Goal: Feedback & Contribution: Contribute content

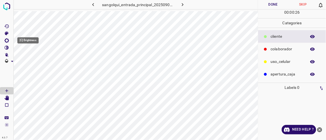
click at [8, 42] on icon "[C] Brightness" at bounding box center [6, 40] width 4 height 4
type input "165"
drag, startPoint x: 27, startPoint y: 59, endPoint x: 31, endPoint y: 62, distance: 4.4
click at [31, 62] on span at bounding box center [31, 60] width 6 height 6
click at [8, 97] on icon "[Space] Edit" at bounding box center [6, 98] width 4 height 5
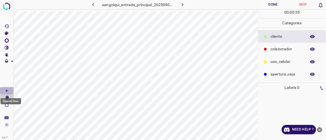
click at [7, 90] on icon "[Space] Draw" at bounding box center [6, 91] width 5 height 5
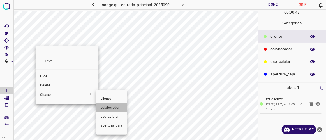
click at [108, 106] on span "colaborador" at bounding box center [112, 108] width 22 height 5
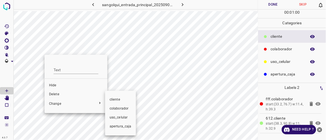
click at [114, 110] on span "colaborador" at bounding box center [121, 109] width 22 height 5
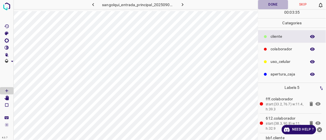
click at [269, 3] on button "Done" at bounding box center [273, 4] width 30 height 9
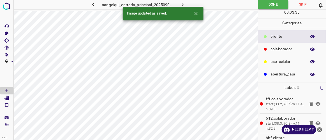
click at [185, 5] on icon "button" at bounding box center [183, 5] width 6 height 6
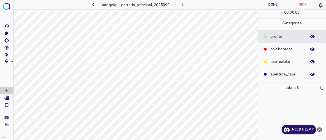
click at [7, 41] on icon "[C] Brightness" at bounding box center [6, 40] width 5 height 5
type input "140"
drag, startPoint x: 24, startPoint y: 59, endPoint x: 29, endPoint y: 61, distance: 5.3
click at [29, 61] on span at bounding box center [29, 60] width 6 height 6
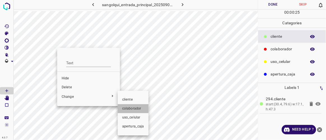
click at [135, 109] on span "colaborador" at bounding box center [133, 109] width 22 height 5
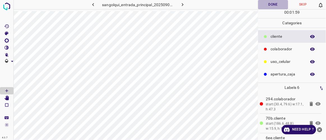
click at [276, 7] on button "Done" at bounding box center [273, 4] width 30 height 9
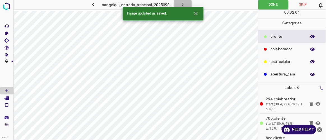
click at [183, 4] on icon "button" at bounding box center [183, 5] width 6 height 6
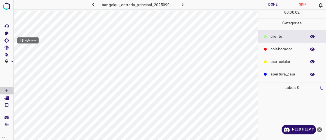
click at [6, 40] on icon "[C] Brightness" at bounding box center [6, 40] width 5 height 5
click at [27, 61] on span at bounding box center [26, 60] width 6 height 6
type input "157"
click at [30, 62] on span at bounding box center [30, 60] width 6 height 6
click at [7, 80] on span at bounding box center [6, 76] width 13 height 22
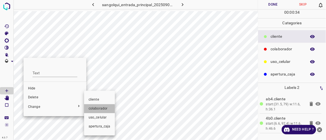
click at [96, 110] on span "colaborador" at bounding box center [100, 109] width 22 height 5
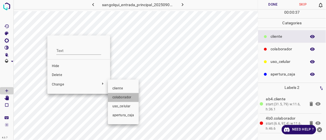
click at [114, 97] on span "colaborador" at bounding box center [123, 97] width 22 height 5
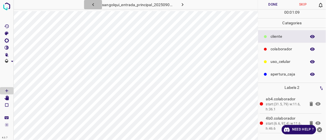
click at [95, 3] on icon "button" at bounding box center [93, 5] width 6 height 6
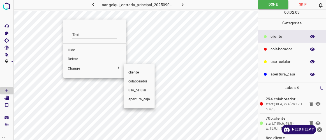
click at [77, 59] on div at bounding box center [163, 70] width 326 height 140
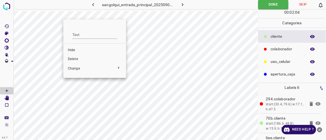
click at [72, 57] on span "Delete" at bounding box center [95, 59] width 54 height 5
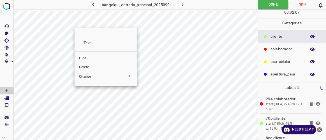
click at [86, 67] on span "Delete" at bounding box center [106, 67] width 54 height 5
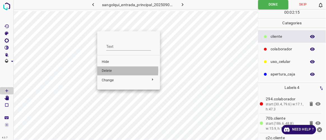
click at [108, 70] on span "Delete" at bounding box center [129, 71] width 54 height 5
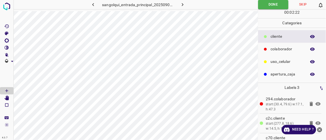
click at [181, 5] on icon "button" at bounding box center [183, 5] width 6 height 6
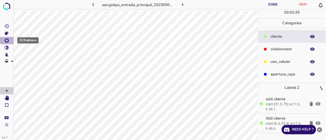
click at [7, 41] on icon "[C] Brightness" at bounding box center [6, 40] width 5 height 5
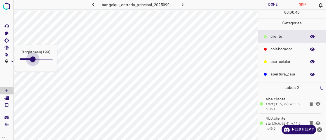
drag, startPoint x: 24, startPoint y: 59, endPoint x: 33, endPoint y: 66, distance: 11.4
click at [33, 66] on div "Brightness ( 199 )" at bounding box center [36, 58] width 42 height 27
type input "202"
click at [273, 3] on button "Done" at bounding box center [273, 4] width 30 height 9
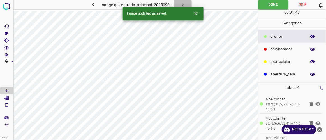
click at [184, 5] on icon "button" at bounding box center [183, 5] width 6 height 6
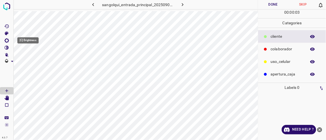
click at [8, 40] on icon "[C] Brightness" at bounding box center [6, 40] width 4 height 4
type input "161"
drag, startPoint x: 25, startPoint y: 57, endPoint x: 30, endPoint y: 59, distance: 5.8
click at [30, 59] on span at bounding box center [30, 60] width 6 height 6
click at [8, 97] on div "[Space] Draw" at bounding box center [11, 100] width 22 height 11
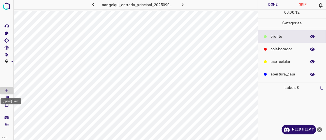
click at [8, 97] on div "[Space] Draw" at bounding box center [11, 100] width 22 height 11
click at [6, 97] on div "[Space] Draw" at bounding box center [11, 100] width 22 height 11
click at [6, 98] on icon "[Space] Edit" at bounding box center [6, 98] width 4 height 5
click at [7, 90] on icon "[Space] Draw" at bounding box center [6, 91] width 5 height 5
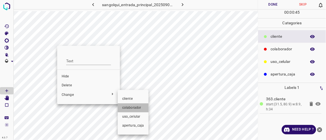
click at [133, 107] on span "colaborador" at bounding box center [133, 108] width 22 height 5
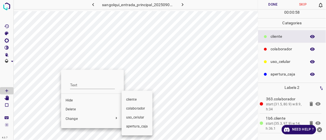
click at [132, 108] on span "colaborador" at bounding box center [137, 109] width 22 height 5
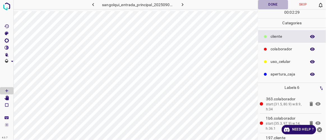
click at [275, 5] on button "Done" at bounding box center [273, 4] width 30 height 9
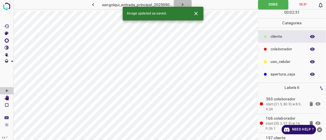
click at [185, 5] on icon "button" at bounding box center [183, 5] width 6 height 6
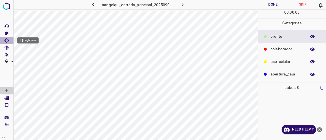
click at [5, 41] on icon "[C] Brightness" at bounding box center [6, 40] width 4 height 4
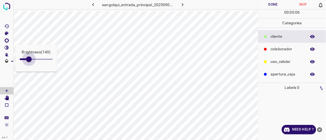
type input "178"
drag, startPoint x: 24, startPoint y: 60, endPoint x: 31, endPoint y: 64, distance: 8.0
click at [31, 62] on span at bounding box center [32, 60] width 6 height 6
click at [10, 72] on span at bounding box center [6, 76] width 13 height 22
click at [8, 47] on icon "[V] Contrast" at bounding box center [7, 48] width 4 height 4
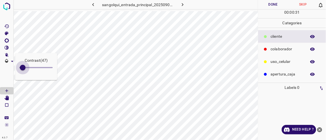
drag, startPoint x: 27, startPoint y: 67, endPoint x: 23, endPoint y: 67, distance: 4.8
click at [23, 67] on span at bounding box center [23, 68] width 6 height 6
click at [25, 67] on span at bounding box center [25, 68] width 6 height 6
type input "72"
click at [24, 68] on span at bounding box center [25, 68] width 6 height 6
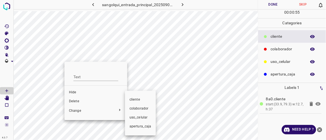
click at [141, 109] on span "colaborador" at bounding box center [141, 109] width 22 height 5
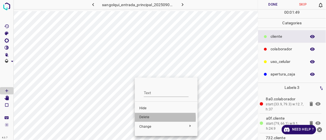
click at [150, 119] on span "Delete" at bounding box center [166, 117] width 54 height 5
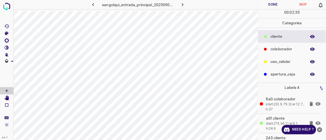
click at [271, 3] on button "Done" at bounding box center [273, 4] width 30 height 9
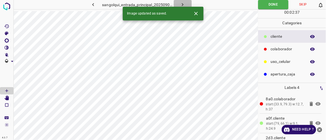
click at [186, 4] on button "button" at bounding box center [183, 4] width 18 height 9
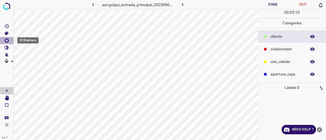
click at [6, 39] on icon "[C] Brightness" at bounding box center [6, 40] width 4 height 4
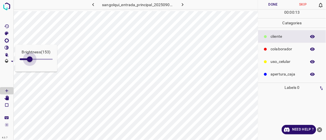
type input "157"
drag, startPoint x: 24, startPoint y: 59, endPoint x: 30, endPoint y: 63, distance: 6.9
click at [30, 62] on span at bounding box center [30, 60] width 6 height 6
click at [6, 49] on icon "[V] Contrast" at bounding box center [7, 48] width 4 height 4
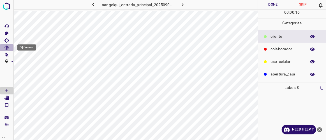
click at [6, 49] on icon "[V] Contrast" at bounding box center [7, 48] width 4 height 4
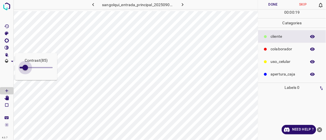
type input "76"
click at [25, 69] on span at bounding box center [25, 68] width 6 height 6
click at [13, 62] on icon "Add/Remove Transparency" at bounding box center [12, 62] width 6 height 6
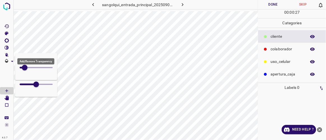
click at [12, 62] on icon "Add/Remove Transparency" at bounding box center [12, 61] width 3 height 1
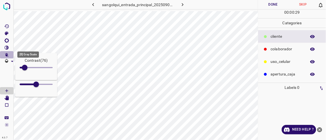
click at [12, 53] on Scale"] "[B] Gray Scale" at bounding box center [6, 54] width 13 height 7
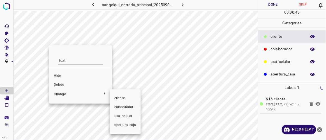
click at [123, 107] on span "colaborador" at bounding box center [125, 107] width 22 height 5
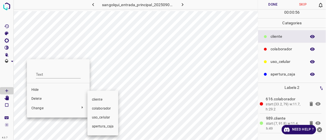
click at [99, 109] on span "colaborador" at bounding box center [103, 109] width 22 height 5
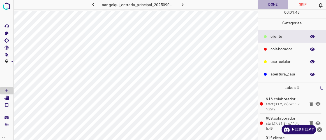
click at [279, 6] on button "Done" at bounding box center [273, 4] width 30 height 9
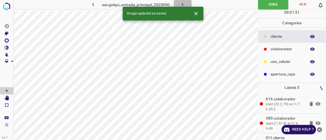
click at [184, 4] on icon "button" at bounding box center [183, 5] width 6 height 6
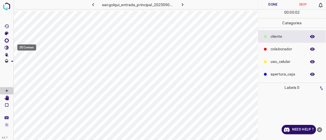
click at [6, 47] on icon "[V] Contrast" at bounding box center [6, 47] width 5 height 5
type input "59"
click at [24, 68] on span at bounding box center [24, 68] width 6 height 6
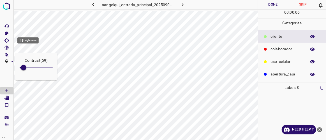
click at [9, 42] on icon "[C] Brightness" at bounding box center [6, 40] width 5 height 5
click at [9, 41] on icon "[C] Brightness" at bounding box center [6, 40] width 5 height 5
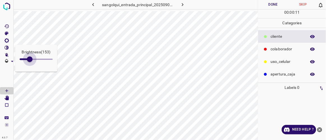
type input "157"
click at [30, 59] on span at bounding box center [30, 60] width 6 height 6
click at [10, 42] on Brightness"] "[C] Brightness" at bounding box center [6, 40] width 13 height 7
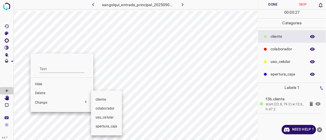
click at [105, 109] on span "colaborador" at bounding box center [107, 109] width 22 height 5
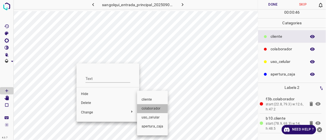
click at [149, 109] on span "colaborador" at bounding box center [153, 109] width 22 height 5
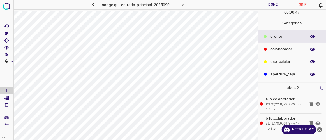
click at [94, 5] on icon "button" at bounding box center [93, 5] width 6 height 6
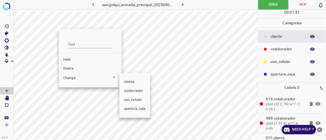
click at [129, 89] on span "colaborador" at bounding box center [135, 91] width 22 height 5
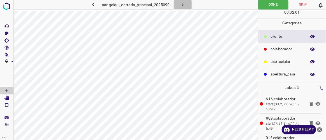
click at [182, 6] on icon "button" at bounding box center [183, 4] width 2 height 3
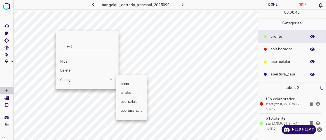
click at [131, 93] on span "colaborador" at bounding box center [132, 93] width 22 height 5
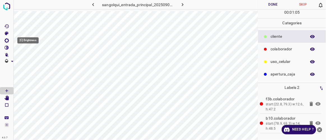
click at [6, 39] on icon "[C] Brightness" at bounding box center [6, 40] width 4 height 4
type input "148"
drag, startPoint x: 25, startPoint y: 59, endPoint x: 29, endPoint y: 61, distance: 5.0
click at [29, 61] on span at bounding box center [30, 60] width 6 height 6
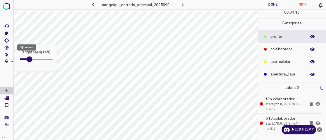
click at [5, 48] on icon "[V] Contrast" at bounding box center [6, 47] width 5 height 5
click at [8, 48] on icon "[V] Contrast" at bounding box center [7, 48] width 4 height 4
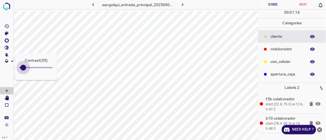
click at [23, 66] on span at bounding box center [23, 68] width 6 height 6
type input "81"
click at [25, 68] on span at bounding box center [25, 68] width 6 height 6
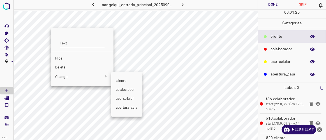
click at [127, 91] on span "colaborador" at bounding box center [127, 90] width 22 height 5
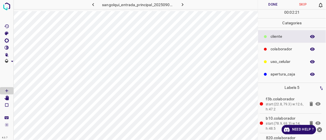
click at [268, 1] on button "Done" at bounding box center [273, 4] width 30 height 9
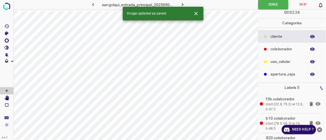
click at [182, 5] on icon "button" at bounding box center [183, 5] width 6 height 6
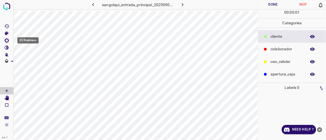
click at [6, 41] on icon "[C] Brightness" at bounding box center [6, 40] width 5 height 5
type input "161"
drag, startPoint x: 26, startPoint y: 59, endPoint x: 30, endPoint y: 61, distance: 5.3
click at [30, 61] on span at bounding box center [30, 60] width 6 height 6
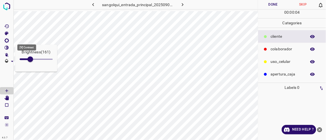
click at [6, 48] on icon "[V] Contrast" at bounding box center [6, 47] width 5 height 5
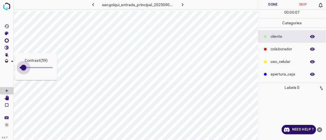
type input "55"
click at [23, 68] on span at bounding box center [23, 68] width 6 height 6
click at [9, 47] on icon "[V] Contrast" at bounding box center [6, 47] width 5 height 5
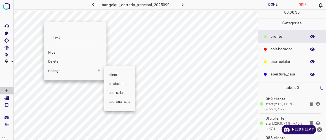
click at [114, 86] on span "colaborador" at bounding box center [120, 84] width 22 height 5
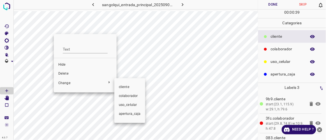
click at [123, 96] on span "colaborador" at bounding box center [130, 96] width 22 height 5
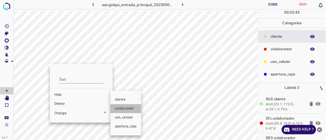
click at [127, 107] on span "colaborador" at bounding box center [126, 109] width 22 height 5
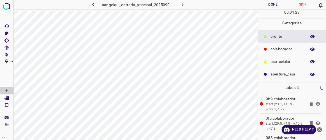
click at [271, 5] on button "Done" at bounding box center [273, 4] width 30 height 9
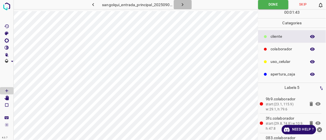
click at [184, 4] on icon "button" at bounding box center [183, 5] width 6 height 6
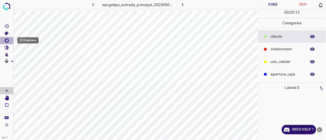
click at [7, 42] on icon "[C] Brightness" at bounding box center [6, 40] width 4 height 4
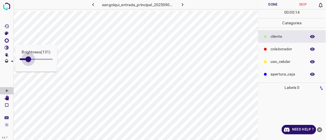
type input "136"
drag, startPoint x: 25, startPoint y: 59, endPoint x: 29, endPoint y: 61, distance: 4.3
click at [29, 61] on span at bounding box center [29, 60] width 6 height 6
click at [9, 41] on icon "[C] Brightness" at bounding box center [6, 40] width 5 height 5
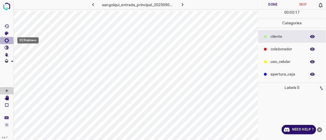
click at [9, 40] on Brightness"] "[C] Brightness" at bounding box center [6, 40] width 13 height 7
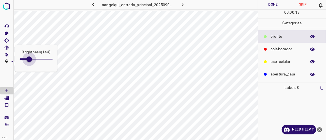
type input "153"
click at [30, 58] on span at bounding box center [30, 60] width 6 height 6
click at [8, 48] on icon "[V] Contrast" at bounding box center [7, 48] width 4 height 4
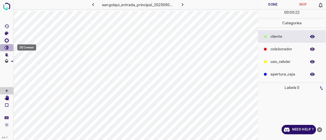
click at [8, 48] on icon "[V] Contrast" at bounding box center [7, 48] width 4 height 4
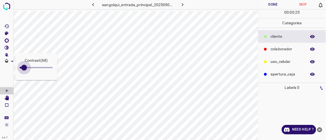
click at [24, 66] on span at bounding box center [24, 68] width 6 height 6
type input "71"
click at [7, 72] on span at bounding box center [6, 76] width 13 height 22
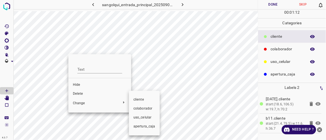
click at [135, 108] on span "colaborador" at bounding box center [144, 109] width 22 height 5
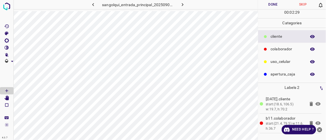
click at [94, 6] on icon "button" at bounding box center [93, 5] width 6 height 6
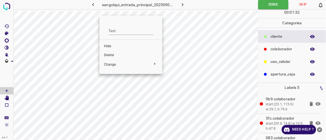
click at [110, 54] on span "Delete" at bounding box center [131, 55] width 54 height 5
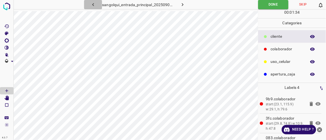
click at [94, 5] on icon "button" at bounding box center [93, 4] width 2 height 3
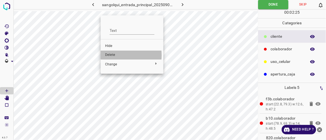
click at [112, 56] on span "Delete" at bounding box center [132, 55] width 54 height 5
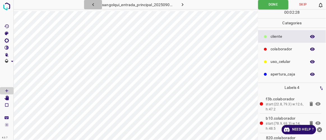
click at [95, 6] on icon "button" at bounding box center [93, 5] width 6 height 6
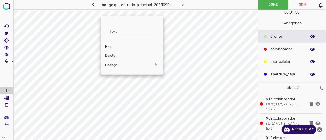
click at [110, 55] on span "Delete" at bounding box center [132, 56] width 54 height 5
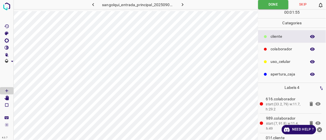
click at [95, 5] on icon "button" at bounding box center [93, 5] width 6 height 6
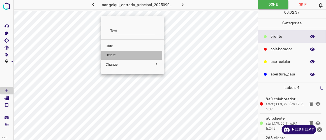
click at [111, 54] on span "Delete" at bounding box center [133, 55] width 54 height 5
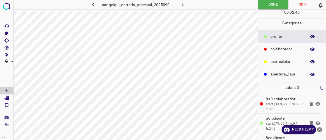
click at [94, 5] on icon "button" at bounding box center [93, 4] width 2 height 3
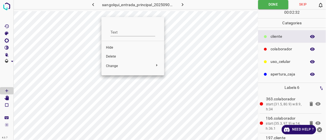
click at [113, 56] on span "Delete" at bounding box center [133, 56] width 54 height 5
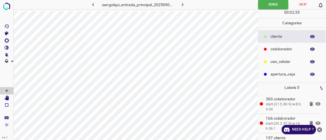
click at [93, 4] on icon "button" at bounding box center [93, 4] width 2 height 3
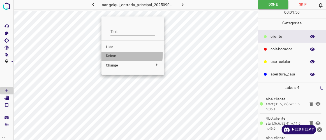
click at [111, 54] on span "Delete" at bounding box center [133, 56] width 54 height 5
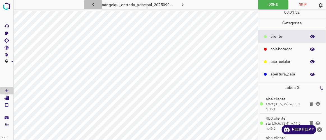
click at [93, 4] on icon "button" at bounding box center [93, 4] width 2 height 3
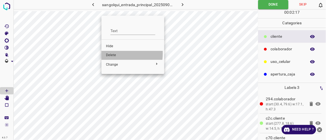
click at [110, 54] on span "Delete" at bounding box center [133, 55] width 54 height 5
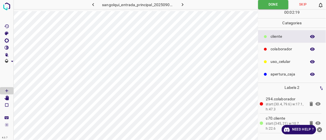
click at [94, 6] on icon "button" at bounding box center [93, 4] width 2 height 3
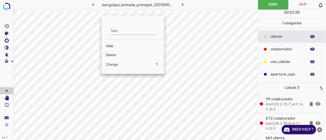
click at [112, 53] on span "Delete" at bounding box center [133, 55] width 54 height 5
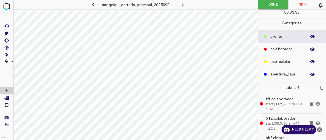
click at [93, 5] on icon "button" at bounding box center [93, 5] width 6 height 6
click at [92, 5] on icon "button" at bounding box center [93, 5] width 6 height 6
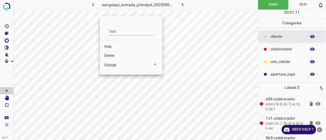
click at [111, 55] on span "Delete" at bounding box center [131, 56] width 54 height 5
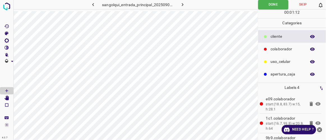
click at [94, 5] on icon "button" at bounding box center [93, 5] width 6 height 6
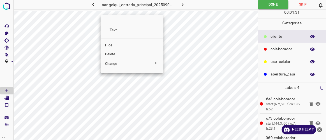
click at [109, 52] on span "Delete" at bounding box center [132, 54] width 54 height 5
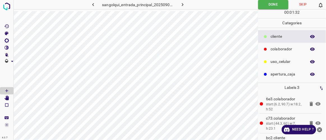
click at [94, 4] on icon "button" at bounding box center [93, 5] width 6 height 6
click at [93, 5] on icon "button" at bounding box center [93, 4] width 2 height 3
click at [94, 6] on icon "button" at bounding box center [93, 5] width 6 height 6
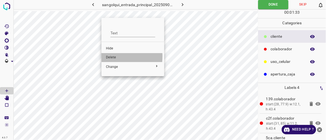
click at [112, 57] on span "Delete" at bounding box center [133, 57] width 54 height 5
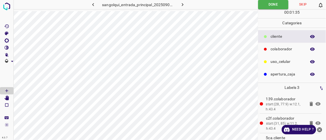
click at [95, 6] on icon "button" at bounding box center [93, 5] width 6 height 6
click at [93, 6] on icon "button" at bounding box center [93, 5] width 6 height 6
click at [93, 7] on icon "button" at bounding box center [93, 5] width 6 height 6
click at [183, 4] on icon "button" at bounding box center [183, 5] width 6 height 6
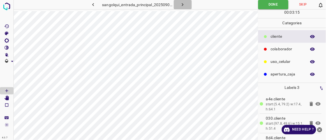
click at [183, 4] on icon "button" at bounding box center [183, 5] width 6 height 6
click at [96, 7] on icon "button" at bounding box center [93, 5] width 6 height 6
click at [182, 6] on icon "button" at bounding box center [183, 5] width 6 height 6
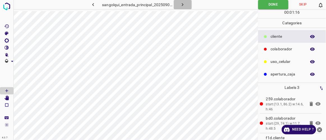
click at [182, 6] on icon "button" at bounding box center [183, 5] width 6 height 6
click at [94, 3] on icon "button" at bounding box center [93, 5] width 6 height 6
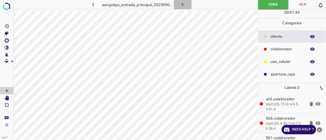
click at [180, 5] on icon "button" at bounding box center [183, 5] width 6 height 6
click at [183, 4] on icon "button" at bounding box center [183, 5] width 6 height 6
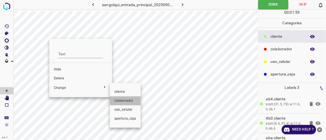
click at [116, 100] on span "colaborador" at bounding box center [125, 101] width 22 height 5
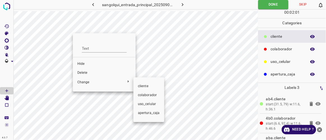
click at [142, 96] on span "colaborador" at bounding box center [149, 95] width 22 height 5
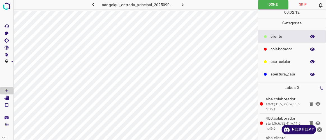
click at [185, 6] on icon "button" at bounding box center [183, 5] width 6 height 6
click at [185, 7] on icon "button" at bounding box center [183, 5] width 6 height 6
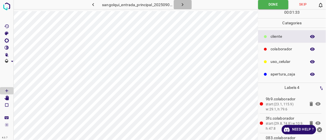
click at [185, 7] on icon "button" at bounding box center [183, 5] width 6 height 6
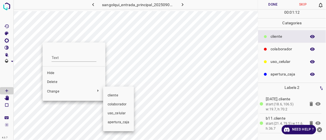
click at [110, 101] on li "colaborador" at bounding box center [118, 104] width 31 height 9
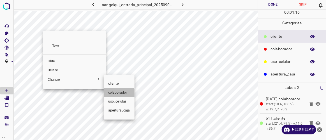
click at [116, 94] on span "colaborador" at bounding box center [119, 93] width 22 height 5
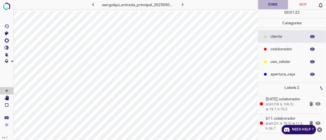
click at [269, 4] on button "Done" at bounding box center [273, 4] width 30 height 9
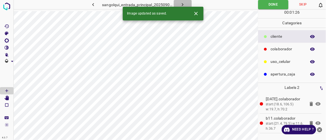
click at [181, 4] on icon "button" at bounding box center [183, 5] width 6 height 6
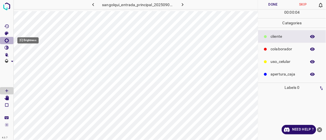
click at [8, 39] on icon "[C] Brightness" at bounding box center [6, 40] width 4 height 4
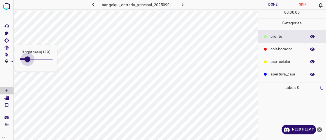
type input "140"
drag, startPoint x: 26, startPoint y: 58, endPoint x: 29, endPoint y: 59, distance: 3.0
click at [29, 59] on span at bounding box center [29, 60] width 6 height 6
click at [8, 47] on icon "[V] Contrast" at bounding box center [6, 47] width 5 height 5
click at [7, 48] on icon "[V] Contrast" at bounding box center [7, 48] width 4 height 4
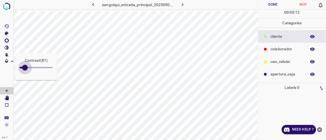
drag, startPoint x: 28, startPoint y: 67, endPoint x: 25, endPoint y: 67, distance: 3.7
click at [25, 67] on span at bounding box center [25, 68] width 6 height 6
type input "78"
click at [8, 99] on icon "[Space] Edit" at bounding box center [6, 98] width 4 height 5
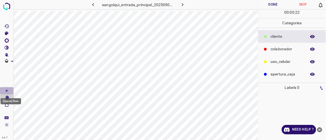
click at [6, 91] on icon "[Space] Draw" at bounding box center [6, 91] width 3 height 3
click at [8, 97] on body "4.3.7 sangolqui_entrada_principal_20250904_123339_260157.jpg Done Skip 0 00 : 0…" at bounding box center [163, 70] width 326 height 140
click at [6, 99] on icon "[Space] Edit" at bounding box center [6, 98] width 4 height 5
click at [8, 90] on icon "[Space] Draw" at bounding box center [6, 91] width 5 height 5
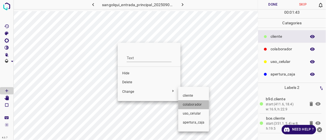
click at [193, 106] on span "colaborador" at bounding box center [194, 105] width 22 height 5
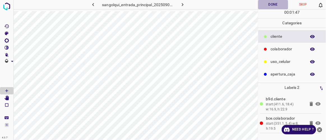
click at [278, 4] on button "Done" at bounding box center [273, 4] width 30 height 9
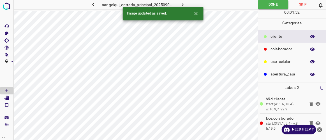
click at [183, 4] on icon "button" at bounding box center [183, 5] width 6 height 6
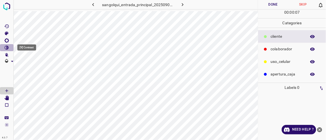
click at [7, 47] on icon "[V] Contrast" at bounding box center [6, 47] width 5 height 5
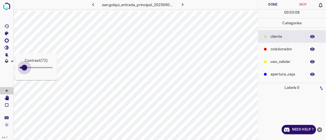
type input "68"
click at [24, 68] on span at bounding box center [24, 68] width 6 height 6
click at [7, 39] on icon "[C] Brightness" at bounding box center [6, 40] width 5 height 5
click at [8, 41] on icon "[C] Brightness" at bounding box center [6, 40] width 4 height 4
type input "140"
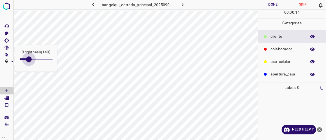
drag, startPoint x: 26, startPoint y: 59, endPoint x: 29, endPoint y: 60, distance: 3.2
click at [29, 60] on span at bounding box center [29, 60] width 6 height 6
click at [6, 98] on icon "[Space] Edit" at bounding box center [6, 98] width 4 height 5
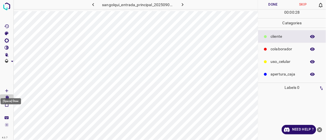
click at [8, 92] on icon "[Space] Draw" at bounding box center [6, 91] width 5 height 5
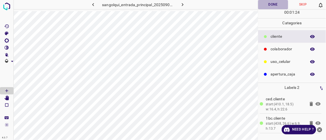
click at [278, 6] on button "Done" at bounding box center [273, 4] width 30 height 9
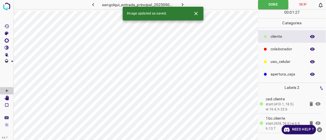
click at [184, 4] on icon "button" at bounding box center [183, 5] width 6 height 6
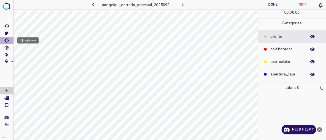
click at [8, 41] on icon "[C] Brightness" at bounding box center [6, 40] width 4 height 4
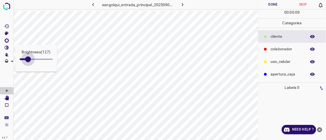
type input "131"
drag, startPoint x: 25, startPoint y: 61, endPoint x: 28, endPoint y: 61, distance: 3.2
click at [28, 61] on span at bounding box center [29, 60] width 6 height 6
click at [8, 47] on icon "[V] Contrast" at bounding box center [6, 47] width 5 height 5
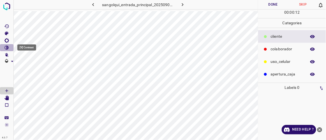
click at [8, 48] on icon "[V] Contrast" at bounding box center [6, 47] width 5 height 5
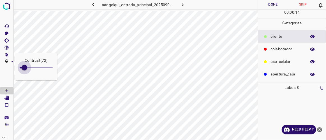
type input "68"
click at [24, 66] on span at bounding box center [24, 68] width 6 height 6
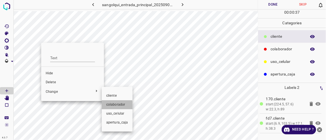
click at [115, 106] on span "colaborador" at bounding box center [117, 105] width 22 height 5
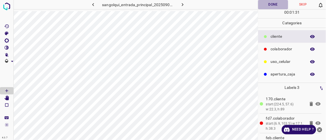
click at [269, 3] on button "Done" at bounding box center [273, 4] width 30 height 9
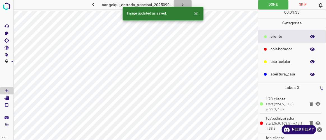
click at [187, 4] on button "button" at bounding box center [183, 4] width 18 height 9
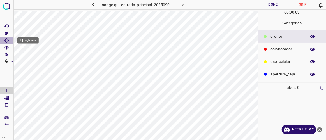
click at [5, 42] on icon "[C] Brightness" at bounding box center [6, 40] width 4 height 4
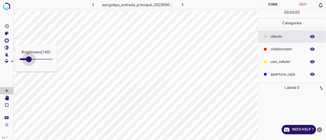
type input "144"
drag, startPoint x: 26, startPoint y: 60, endPoint x: 29, endPoint y: 61, distance: 3.5
click at [29, 61] on span at bounding box center [29, 60] width 6 height 6
click at [6, 48] on icon "[V] Contrast" at bounding box center [6, 47] width 5 height 5
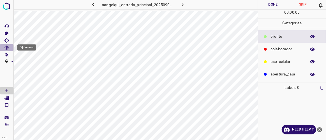
click at [6, 49] on icon "[V] Contrast" at bounding box center [6, 47] width 5 height 5
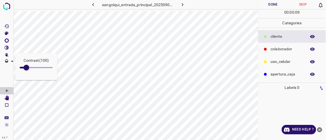
type input "64"
click at [24, 66] on span at bounding box center [24, 68] width 6 height 6
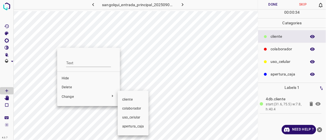
click at [134, 109] on span "colaborador" at bounding box center [133, 109] width 22 height 5
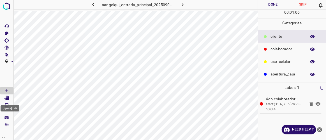
click at [7, 98] on icon "[Space] Edit" at bounding box center [6, 98] width 4 height 5
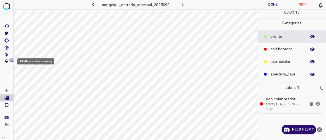
click at [12, 60] on icon "Add/Remove Transparency" at bounding box center [12, 62] width 6 height 6
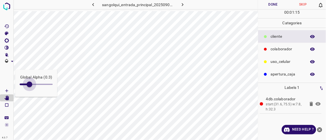
type input "0.2"
drag, startPoint x: 35, startPoint y: 86, endPoint x: 25, endPoint y: 87, distance: 10.4
click at [25, 87] on span at bounding box center [27, 85] width 6 height 6
click at [6, 96] on div "[Space] Draw" at bounding box center [11, 100] width 22 height 11
click at [6, 89] on icon "[Space] Draw" at bounding box center [6, 91] width 5 height 5
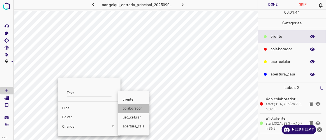
click at [127, 110] on span "colaborador" at bounding box center [134, 109] width 22 height 5
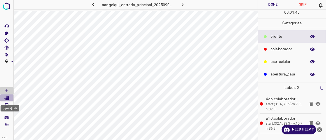
click at [7, 99] on icon "[Space] Edit" at bounding box center [6, 98] width 4 height 5
click at [7, 90] on icon "[Space] Draw" at bounding box center [6, 91] width 3 height 3
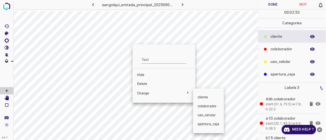
click at [208, 109] on span "colaborador" at bounding box center [209, 106] width 22 height 5
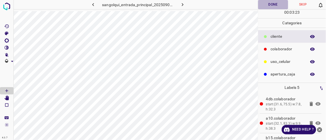
click at [271, 5] on button "Done" at bounding box center [273, 4] width 30 height 9
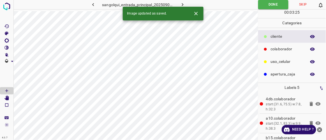
click at [186, 6] on button "button" at bounding box center [183, 4] width 18 height 9
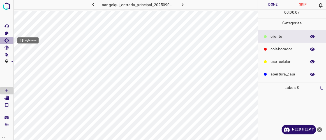
click at [5, 41] on icon "[C] Brightness" at bounding box center [6, 40] width 4 height 4
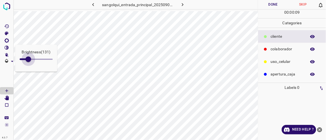
type input "140"
drag, startPoint x: 24, startPoint y: 61, endPoint x: 29, endPoint y: 63, distance: 5.8
click at [29, 62] on span at bounding box center [29, 60] width 6 height 6
click at [7, 42] on icon "[C] Brightness" at bounding box center [6, 40] width 5 height 5
click at [8, 46] on icon "[V] Contrast" at bounding box center [7, 48] width 4 height 4
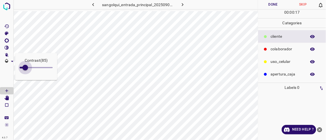
type input "81"
click at [25, 67] on span at bounding box center [25, 68] width 6 height 6
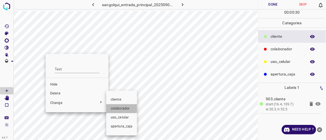
click at [119, 107] on span "colaborador" at bounding box center [122, 109] width 22 height 5
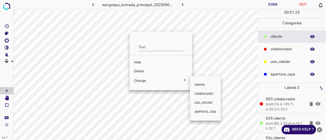
click at [207, 93] on span "colaborador" at bounding box center [206, 94] width 22 height 5
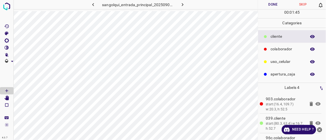
click at [275, 6] on button "Done" at bounding box center [273, 4] width 30 height 9
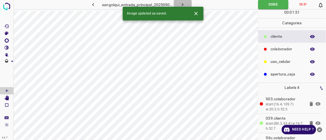
click at [183, 5] on icon "button" at bounding box center [183, 4] width 2 height 3
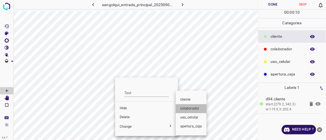
click at [191, 109] on span "colaborador" at bounding box center [191, 109] width 22 height 5
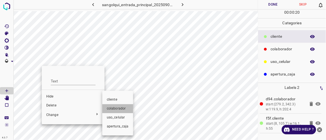
click at [118, 110] on span "colaborador" at bounding box center [118, 109] width 22 height 5
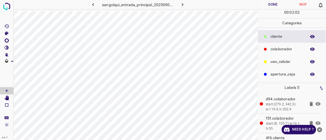
click at [278, 5] on button "Done" at bounding box center [273, 4] width 30 height 9
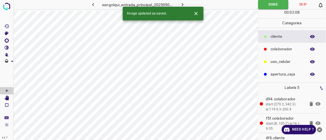
click at [187, 4] on button "button" at bounding box center [183, 4] width 18 height 9
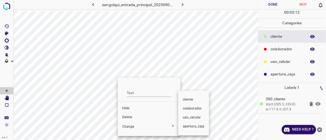
click at [194, 110] on span "colaborador" at bounding box center [194, 109] width 22 height 5
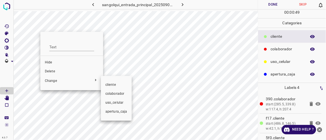
click at [116, 96] on span "colaborador" at bounding box center [116, 94] width 22 height 5
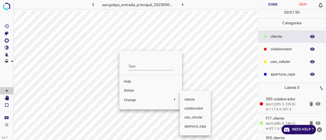
click at [191, 109] on span "colaborador" at bounding box center [196, 109] width 22 height 5
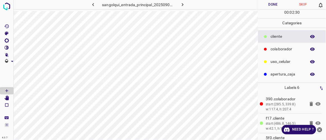
click at [270, 5] on button "Done" at bounding box center [273, 4] width 30 height 9
click at [183, 4] on icon "button" at bounding box center [183, 4] width 2 height 3
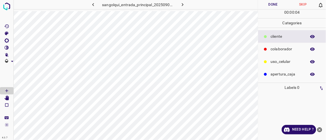
click at [94, 4] on icon "button" at bounding box center [93, 5] width 6 height 6
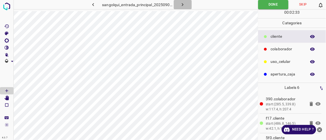
click at [185, 4] on icon "button" at bounding box center [183, 5] width 6 height 6
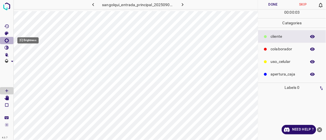
click at [8, 41] on icon "[C] Brightness" at bounding box center [6, 40] width 5 height 5
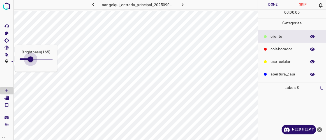
type input "165"
drag, startPoint x: 26, startPoint y: 59, endPoint x: 31, endPoint y: 61, distance: 4.9
click at [31, 61] on span at bounding box center [31, 60] width 6 height 6
click at [7, 47] on icon "[V] Contrast" at bounding box center [7, 48] width 4 height 4
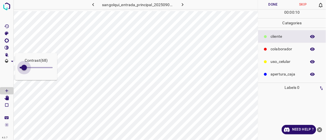
type input "64"
click at [24, 68] on span at bounding box center [24, 68] width 6 height 6
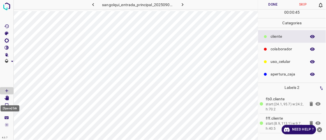
click at [8, 98] on icon "[Space] Edit" at bounding box center [6, 98] width 4 height 5
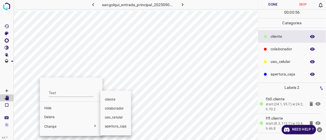
click at [116, 110] on span "colaborador" at bounding box center [116, 109] width 22 height 5
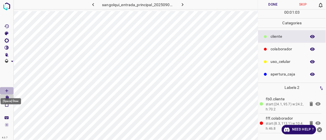
click at [7, 90] on icon "[Space] Draw" at bounding box center [6, 91] width 3 height 3
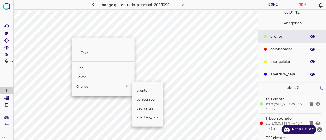
click at [146, 99] on span "colaborador" at bounding box center [148, 100] width 22 height 5
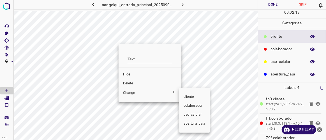
click at [194, 107] on span "colaborador" at bounding box center [195, 106] width 22 height 5
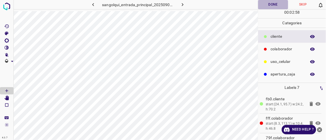
click at [269, 4] on button "Done" at bounding box center [273, 4] width 30 height 9
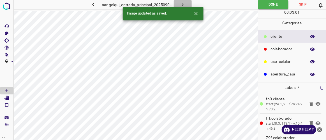
click at [186, 2] on button "button" at bounding box center [183, 4] width 18 height 9
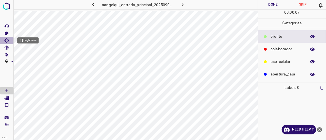
click at [6, 42] on icon "[C] Brightness" at bounding box center [6, 40] width 4 height 4
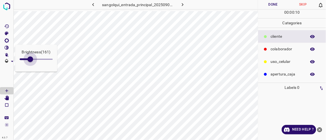
type input "161"
drag, startPoint x: 25, startPoint y: 60, endPoint x: 30, endPoint y: 63, distance: 5.8
click at [30, 62] on span at bounding box center [30, 60] width 6 height 6
click at [8, 47] on icon "[V] Contrast" at bounding box center [7, 48] width 4 height 4
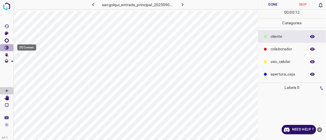
click at [7, 49] on icon "[V] Contrast" at bounding box center [6, 47] width 5 height 5
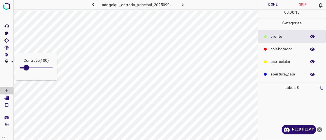
type input "68"
click at [24, 66] on span at bounding box center [24, 68] width 6 height 6
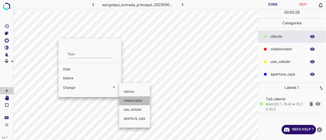
click at [131, 100] on span "colaborador" at bounding box center [135, 101] width 22 height 5
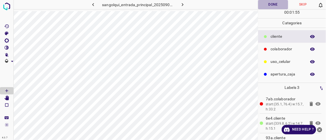
click at [271, 6] on button "Done" at bounding box center [273, 4] width 30 height 9
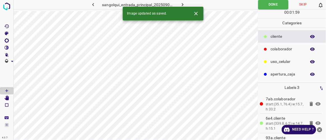
click at [183, 5] on icon "button" at bounding box center [183, 4] width 2 height 3
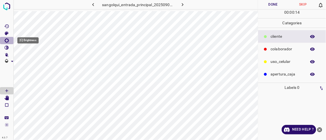
click at [5, 42] on icon "[C] Brightness" at bounding box center [6, 40] width 4 height 4
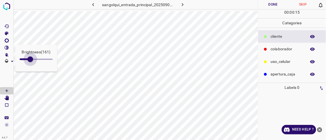
type input "161"
drag, startPoint x: 25, startPoint y: 60, endPoint x: 30, endPoint y: 63, distance: 6.2
click at [30, 62] on span at bounding box center [30, 60] width 6 height 6
click at [7, 47] on icon "[V] Contrast" at bounding box center [7, 48] width 4 height 4
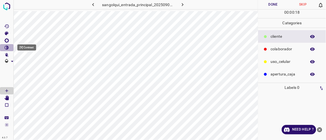
click at [7, 49] on icon "[V] Contrast" at bounding box center [7, 48] width 4 height 4
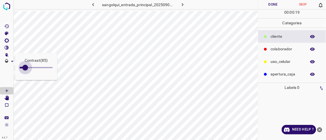
type input "76"
click at [25, 66] on span at bounding box center [25, 68] width 6 height 6
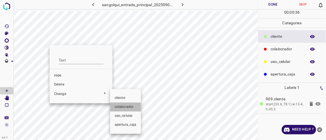
click at [120, 106] on span "colaborador" at bounding box center [126, 107] width 22 height 5
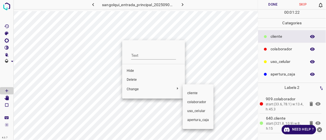
click at [190, 105] on span "colaborador" at bounding box center [198, 102] width 22 height 5
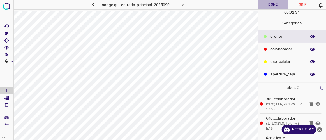
click at [272, 3] on button "Done" at bounding box center [273, 4] width 30 height 9
click at [184, 3] on icon "button" at bounding box center [183, 5] width 6 height 6
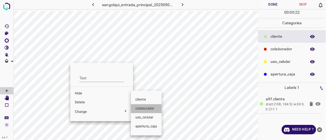
click at [144, 110] on span "colaborador" at bounding box center [146, 109] width 22 height 5
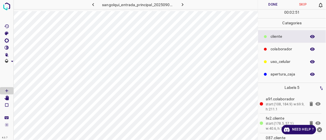
click at [268, 4] on button "Done" at bounding box center [273, 4] width 30 height 9
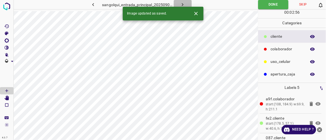
click at [185, 4] on icon "button" at bounding box center [183, 5] width 6 height 6
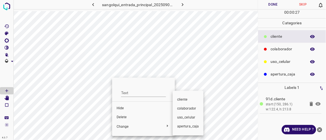
click at [182, 109] on span "colaborador" at bounding box center [188, 109] width 22 height 5
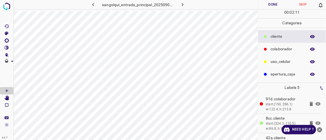
click at [275, 3] on button "Done" at bounding box center [273, 4] width 30 height 9
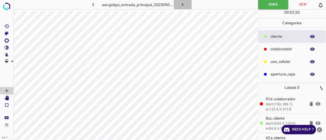
click at [185, 4] on icon "button" at bounding box center [183, 5] width 6 height 6
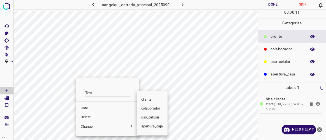
click at [149, 110] on span "colaborador" at bounding box center [152, 109] width 22 height 5
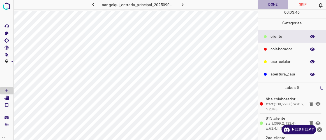
click at [271, 3] on button "Done" at bounding box center [273, 4] width 30 height 9
click at [182, 4] on icon "button" at bounding box center [183, 4] width 2 height 3
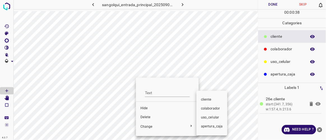
click at [206, 109] on span "colaborador" at bounding box center [212, 109] width 22 height 5
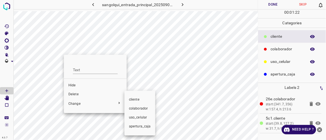
click at [135, 111] on span "colaborador" at bounding box center [140, 109] width 22 height 5
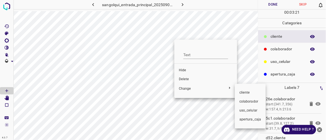
click at [244, 101] on span "colaborador" at bounding box center [250, 102] width 22 height 5
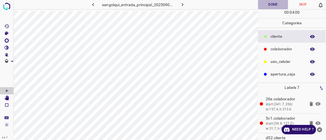
click at [278, 5] on button "Done" at bounding box center [273, 4] width 30 height 9
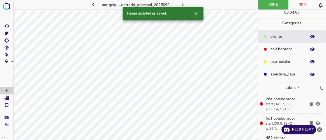
click at [185, 5] on icon "button" at bounding box center [183, 5] width 6 height 6
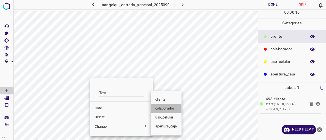
click at [162, 110] on span "colaborador" at bounding box center [166, 109] width 22 height 5
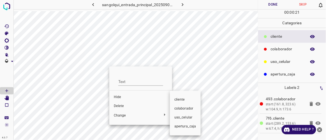
click at [181, 110] on span "colaborador" at bounding box center [185, 109] width 22 height 5
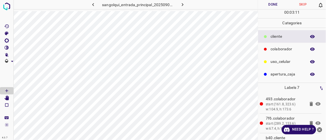
click at [275, 6] on button "Done" at bounding box center [273, 4] width 30 height 9
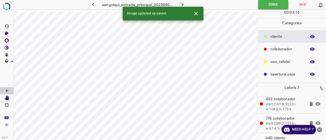
click at [185, 5] on icon "button" at bounding box center [183, 5] width 6 height 6
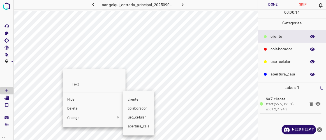
click at [136, 108] on span "colaborador" at bounding box center [139, 109] width 22 height 5
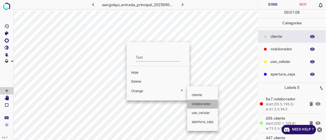
click at [199, 106] on span "colaborador" at bounding box center [203, 104] width 22 height 5
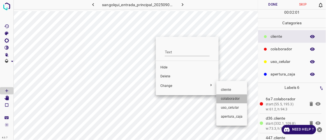
click at [230, 101] on span "colaborador" at bounding box center [232, 99] width 22 height 5
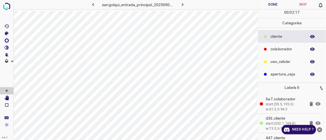
click at [270, 5] on button "Done" at bounding box center [273, 4] width 30 height 9
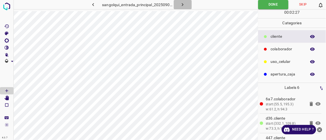
click at [182, 5] on icon "button" at bounding box center [183, 5] width 6 height 6
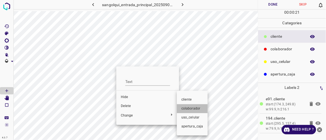
click at [187, 112] on li "colaborador" at bounding box center [192, 109] width 31 height 9
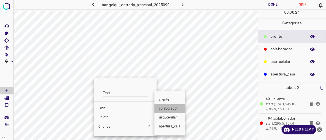
click at [165, 110] on span "colaborador" at bounding box center [170, 109] width 22 height 5
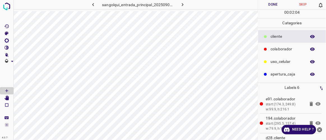
click at [270, 5] on button "Done" at bounding box center [273, 4] width 30 height 9
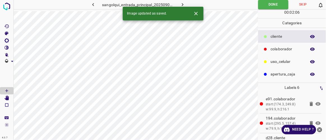
click at [187, 7] on div "Image updated as saved." at bounding box center [163, 14] width 81 height 14
click at [185, 4] on icon "button" at bounding box center [183, 5] width 6 height 6
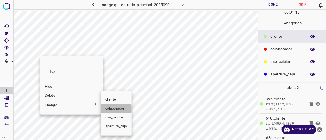
click at [111, 110] on span "colaborador" at bounding box center [116, 109] width 22 height 5
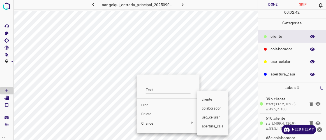
click at [203, 107] on span "colaborador" at bounding box center [213, 109] width 22 height 5
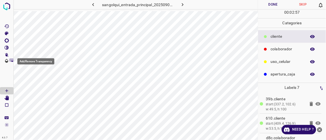
click at [12, 61] on icon "Add/Remove Transparency" at bounding box center [12, 62] width 6 height 6
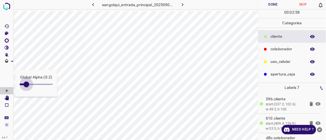
type input "0.1"
drag, startPoint x: 36, startPoint y: 83, endPoint x: 24, endPoint y: 82, distance: 11.5
click at [24, 82] on span at bounding box center [23, 85] width 6 height 6
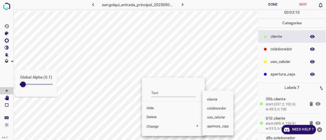
click at [155, 118] on div at bounding box center [163, 70] width 326 height 140
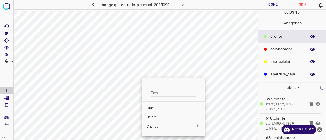
click at [134, 110] on div at bounding box center [163, 70] width 326 height 140
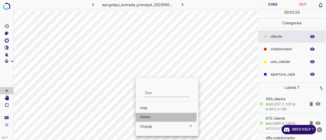
click at [147, 116] on span "Delete" at bounding box center [167, 117] width 54 height 5
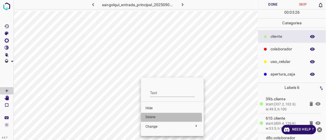
click at [154, 119] on span "Delete" at bounding box center [173, 117] width 54 height 5
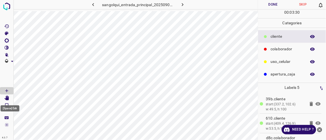
click at [8, 98] on icon "[Space] Edit" at bounding box center [6, 98] width 4 height 5
click at [269, 9] on button "Done" at bounding box center [273, 4] width 30 height 9
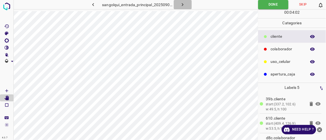
click at [186, 5] on button "button" at bounding box center [183, 4] width 18 height 9
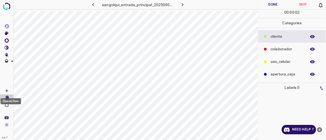
click at [6, 90] on icon "[Space] Draw" at bounding box center [6, 91] width 3 height 3
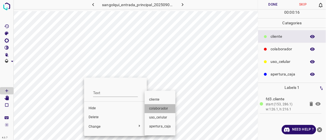
click at [166, 108] on span "colaborador" at bounding box center [160, 109] width 22 height 5
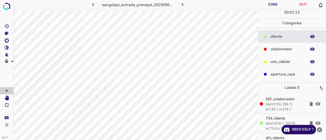
click at [271, 2] on button "Done" at bounding box center [273, 4] width 30 height 9
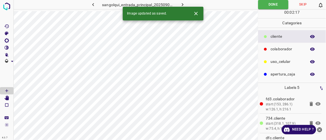
click at [185, 5] on icon "button" at bounding box center [183, 5] width 6 height 6
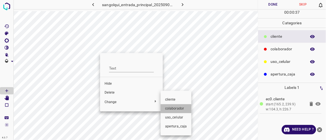
click at [167, 107] on span "colaborador" at bounding box center [176, 109] width 22 height 5
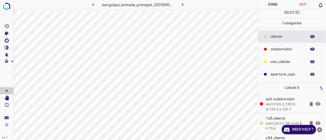
click at [277, 4] on button "Done" at bounding box center [273, 4] width 30 height 9
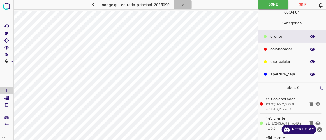
click at [187, 4] on button "button" at bounding box center [183, 4] width 18 height 9
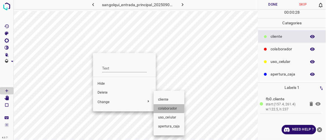
click at [162, 108] on span "colaborador" at bounding box center [169, 109] width 22 height 5
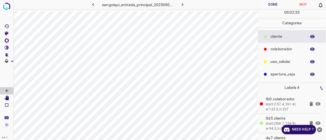
click at [271, 1] on button "Done" at bounding box center [273, 4] width 30 height 9
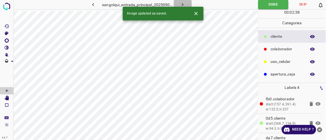
click at [183, 4] on icon "button" at bounding box center [183, 5] width 6 height 6
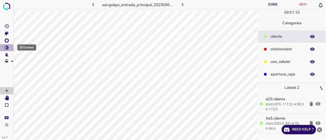
click at [7, 49] on icon "[V] Contrast" at bounding box center [7, 48] width 4 height 4
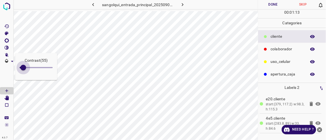
type input "55"
drag, startPoint x: 27, startPoint y: 66, endPoint x: 23, endPoint y: 68, distance: 3.8
click at [23, 68] on span at bounding box center [23, 68] width 6 height 6
click at [5, 40] on icon "[C] Brightness" at bounding box center [6, 40] width 5 height 5
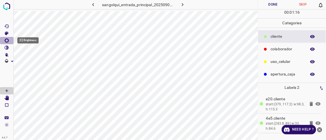
click at [7, 42] on icon "[C] Brightness" at bounding box center [6, 40] width 5 height 5
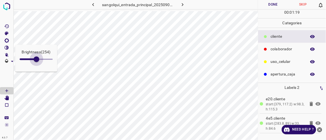
drag, startPoint x: 26, startPoint y: 61, endPoint x: 36, endPoint y: 66, distance: 11.8
click at [36, 66] on div "Brightness ( 254 )" at bounding box center [36, 58] width 42 height 27
type input "191"
drag, startPoint x: 36, startPoint y: 61, endPoint x: 32, endPoint y: 61, distance: 3.4
click at [32, 61] on span at bounding box center [32, 60] width 6 height 6
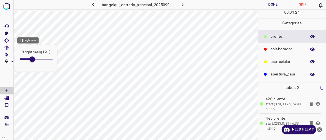
click at [6, 41] on icon "[C] Brightness" at bounding box center [6, 40] width 5 height 5
click at [7, 40] on icon "[C] Brightness" at bounding box center [6, 40] width 5 height 5
type input "136"
click at [29, 60] on span at bounding box center [29, 60] width 6 height 6
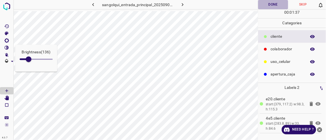
click at [273, 5] on button "Done" at bounding box center [273, 4] width 30 height 9
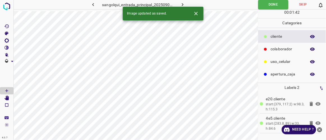
click at [183, 4] on icon "button" at bounding box center [183, 4] width 2 height 3
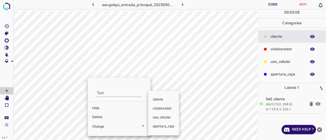
click at [160, 106] on li "colaborador" at bounding box center [163, 109] width 31 height 9
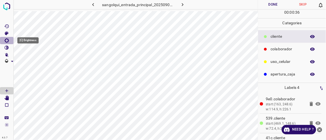
click at [8, 42] on icon "[C] Brightness" at bounding box center [6, 40] width 5 height 5
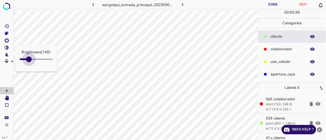
type input "165"
drag, startPoint x: 26, startPoint y: 60, endPoint x: 31, endPoint y: 63, distance: 5.0
click at [31, 62] on span at bounding box center [31, 60] width 6 height 6
click at [8, 42] on icon "[C] Brightness" at bounding box center [6, 40] width 4 height 4
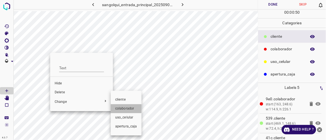
click at [120, 108] on span "colaborador" at bounding box center [126, 109] width 22 height 5
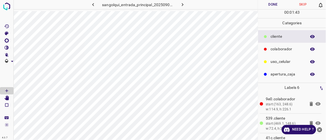
click at [274, 6] on button "Done" at bounding box center [273, 4] width 30 height 9
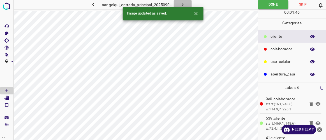
click at [182, 4] on icon "button" at bounding box center [183, 4] width 2 height 3
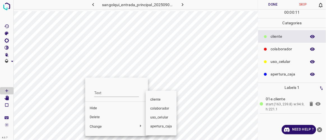
click at [161, 107] on span "colaborador" at bounding box center [161, 109] width 22 height 5
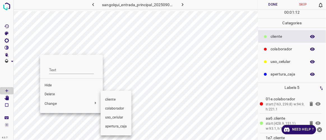
click at [111, 107] on span "colaborador" at bounding box center [116, 109] width 22 height 5
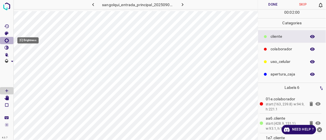
click at [9, 40] on Brightness"] "[C] Brightness" at bounding box center [6, 40] width 13 height 7
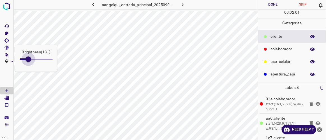
type input "148"
click at [29, 62] on span at bounding box center [29, 60] width 6 height 6
click at [6, 47] on icon "[V] Contrast" at bounding box center [6, 47] width 5 height 5
click at [6, 48] on icon "[V] Contrast" at bounding box center [7, 48] width 4 height 4
click at [23, 66] on span at bounding box center [23, 68] width 6 height 6
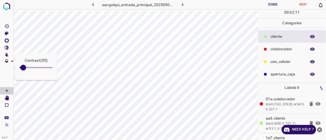
type input "56"
click at [8, 97] on icon "[Space] Edit" at bounding box center [6, 98] width 4 height 5
click at [271, 4] on button "Done" at bounding box center [273, 4] width 30 height 9
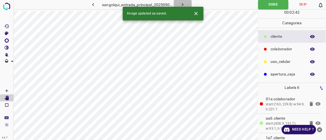
click at [186, 4] on button "button" at bounding box center [183, 4] width 18 height 9
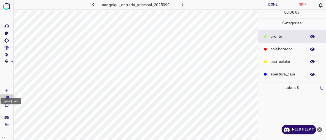
click at [6, 90] on icon "[Space] Draw" at bounding box center [6, 91] width 3 height 3
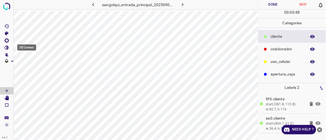
click at [8, 48] on icon "[V] Contrast" at bounding box center [7, 48] width 4 height 4
type input "55"
click at [23, 67] on span at bounding box center [23, 68] width 6 height 6
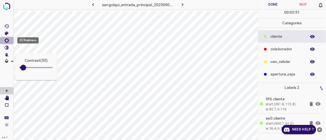
click at [7, 42] on icon "[C] Brightness" at bounding box center [6, 40] width 4 height 4
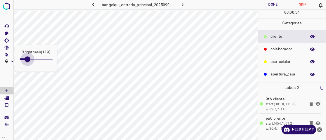
click at [27, 60] on span at bounding box center [28, 60] width 6 height 6
click at [29, 61] on span at bounding box center [29, 60] width 6 height 6
type input "138"
click at [7, 98] on icon "[Space] Edit" at bounding box center [6, 98] width 4 height 5
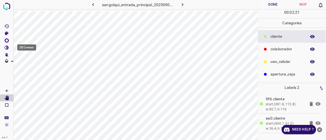
click at [8, 47] on icon "[V] Contrast" at bounding box center [7, 48] width 4 height 4
click at [26, 68] on span at bounding box center [26, 68] width 6 height 6
type input "89"
click at [26, 68] on span at bounding box center [26, 68] width 6 height 6
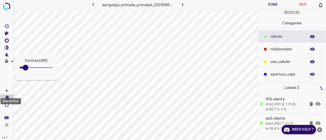
click at [9, 90] on icon "[Space] Draw" at bounding box center [6, 91] width 5 height 5
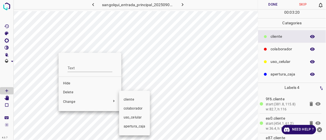
click at [131, 108] on span "colaborador" at bounding box center [135, 109] width 22 height 5
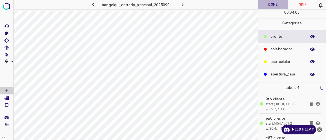
click at [270, 6] on button "Done" at bounding box center [273, 4] width 30 height 9
click at [184, 5] on icon "button" at bounding box center [183, 5] width 6 height 6
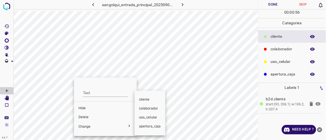
click at [145, 107] on span "colaborador" at bounding box center [150, 109] width 22 height 5
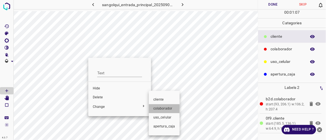
click at [161, 111] on span "colaborador" at bounding box center [164, 109] width 22 height 5
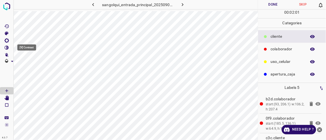
click at [6, 48] on icon "[V] Contrast" at bounding box center [6, 47] width 5 height 5
click at [23, 68] on span at bounding box center [23, 68] width 6 height 6
click at [24, 68] on span at bounding box center [25, 68] width 6 height 6
type input "81"
click at [25, 68] on span at bounding box center [25, 68] width 6 height 6
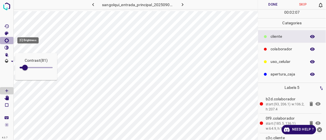
click at [7, 41] on icon "[C] Brightness" at bounding box center [6, 40] width 5 height 5
click at [8, 41] on icon "[C] Brightness" at bounding box center [6, 40] width 5 height 5
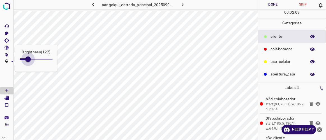
click at [28, 58] on span at bounding box center [28, 60] width 6 height 6
type input "123"
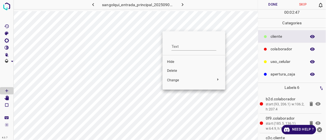
click at [175, 70] on span "Delete" at bounding box center [194, 71] width 54 height 5
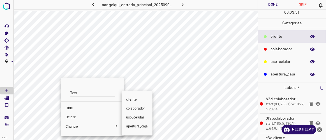
click at [137, 107] on span "colaborador" at bounding box center [137, 109] width 22 height 5
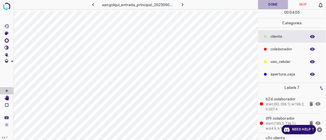
click at [275, 2] on button "Done" at bounding box center [273, 4] width 30 height 9
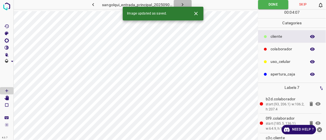
click at [185, 4] on icon "button" at bounding box center [183, 5] width 6 height 6
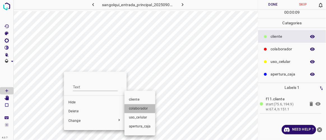
click at [138, 108] on span "colaborador" at bounding box center [140, 109] width 22 height 5
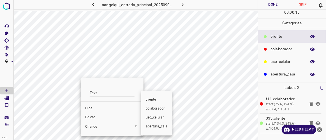
click at [152, 109] on span "colaborador" at bounding box center [157, 109] width 22 height 5
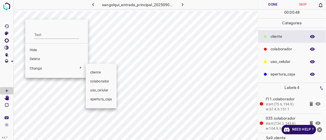
click at [105, 81] on span "colaborador" at bounding box center [101, 81] width 22 height 5
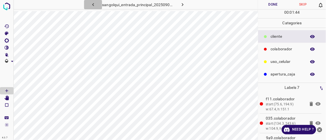
click at [96, 4] on icon "button" at bounding box center [93, 5] width 6 height 6
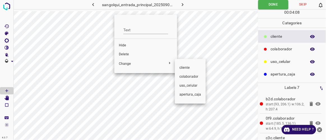
click at [125, 54] on div at bounding box center [163, 70] width 326 height 140
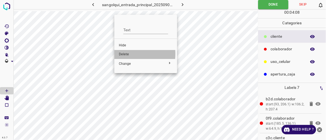
click at [124, 54] on span "Delete" at bounding box center [146, 54] width 54 height 5
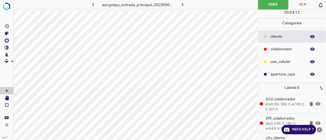
click at [183, 5] on icon "button" at bounding box center [183, 5] width 6 height 6
click at [273, 4] on button "Done" at bounding box center [273, 4] width 30 height 9
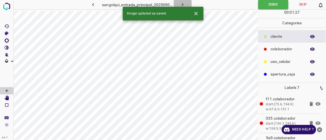
click at [180, 2] on icon "button" at bounding box center [183, 5] width 6 height 6
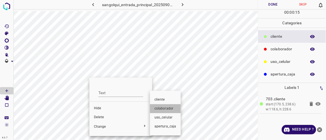
click at [158, 110] on span "colaborador" at bounding box center [166, 109] width 22 height 5
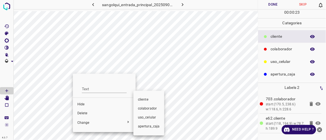
click at [143, 110] on span "colaborador" at bounding box center [149, 109] width 22 height 5
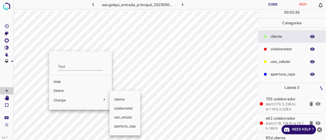
click at [128, 106] on li "colaborador" at bounding box center [125, 109] width 31 height 9
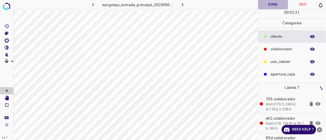
click at [271, 6] on button "Done" at bounding box center [273, 4] width 30 height 9
click at [182, 3] on icon "button" at bounding box center [183, 4] width 2 height 3
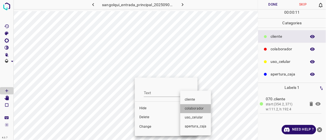
click at [188, 109] on span "colaborador" at bounding box center [196, 109] width 22 height 5
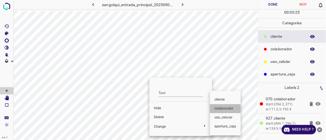
click at [218, 108] on span "colaborador" at bounding box center [226, 109] width 22 height 5
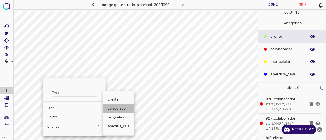
click at [118, 110] on span "colaborador" at bounding box center [119, 109] width 22 height 5
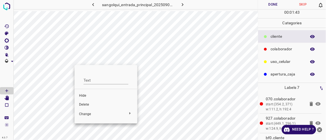
click at [92, 106] on span "Delete" at bounding box center [106, 105] width 54 height 5
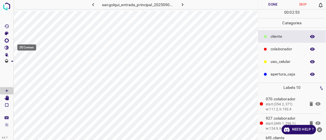
click at [9, 47] on icon "[V] Contrast" at bounding box center [6, 47] width 5 height 5
type input "68"
click at [24, 65] on span at bounding box center [24, 68] width 6 height 6
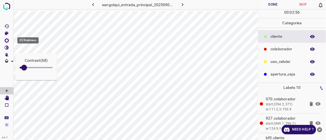
click at [7, 41] on icon "[C] Brightness" at bounding box center [6, 40] width 5 height 5
click at [6, 41] on icon "[C] Brightness" at bounding box center [6, 40] width 5 height 5
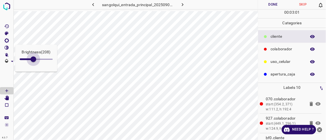
type input "212"
drag, startPoint x: 27, startPoint y: 61, endPoint x: 34, endPoint y: 64, distance: 7.7
click at [34, 62] on span at bounding box center [34, 60] width 6 height 6
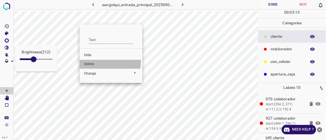
click at [94, 62] on span "Delete" at bounding box center [111, 64] width 54 height 5
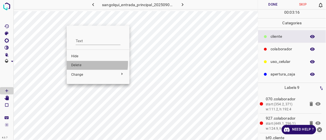
click at [77, 63] on span "Delete" at bounding box center [98, 65] width 54 height 5
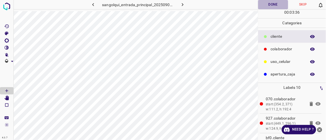
click at [264, 2] on button "Done" at bounding box center [273, 4] width 30 height 9
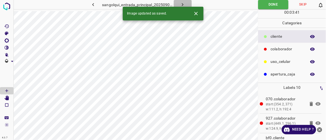
click at [182, 4] on icon "button" at bounding box center [183, 5] width 6 height 6
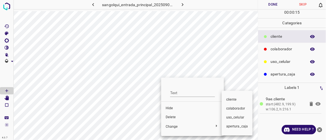
click at [231, 108] on span "colaborador" at bounding box center [237, 109] width 22 height 5
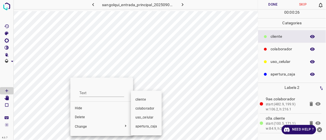
click at [142, 110] on span "colaborador" at bounding box center [146, 109] width 22 height 5
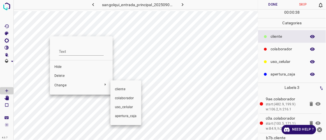
click at [120, 96] on span "colaborador" at bounding box center [126, 98] width 22 height 5
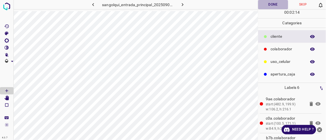
click at [276, 7] on button "Done" at bounding box center [273, 4] width 30 height 9
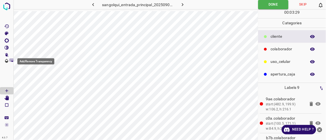
click at [11, 61] on icon "Add/Remove Transparency" at bounding box center [12, 61] width 3 height 1
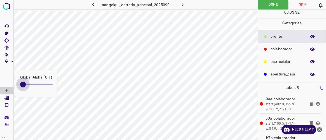
drag, startPoint x: 37, startPoint y: 86, endPoint x: 23, endPoint y: 84, distance: 14.5
click at [23, 84] on span at bounding box center [23, 85] width 6 height 6
type input "0.3"
drag, startPoint x: 23, startPoint y: 84, endPoint x: 30, endPoint y: 88, distance: 8.3
click at [30, 87] on span at bounding box center [30, 85] width 6 height 6
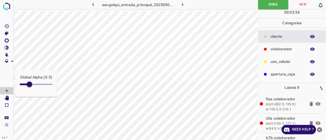
click at [183, 5] on icon "button" at bounding box center [183, 5] width 6 height 6
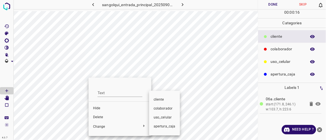
click at [157, 111] on span "colaborador" at bounding box center [165, 109] width 22 height 5
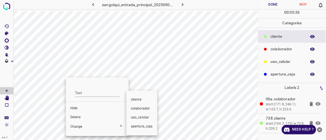
click at [139, 110] on span "colaborador" at bounding box center [142, 109] width 22 height 5
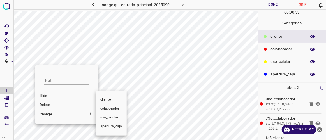
click at [112, 109] on span "colaborador" at bounding box center [111, 109] width 22 height 5
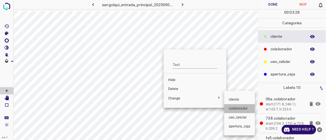
click at [235, 110] on span "colaborador" at bounding box center [240, 109] width 22 height 5
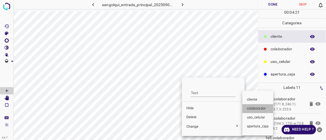
click at [248, 111] on span "colaborador" at bounding box center [258, 109] width 22 height 5
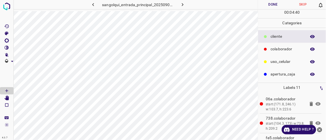
click at [273, 5] on button "Done" at bounding box center [273, 4] width 30 height 9
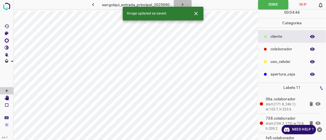
click at [183, 6] on icon "button" at bounding box center [183, 5] width 6 height 6
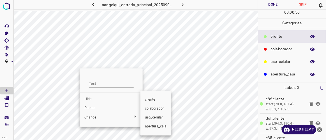
click at [160, 106] on li "colaborador" at bounding box center [155, 109] width 31 height 9
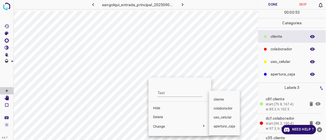
click at [221, 110] on span "colaborador" at bounding box center [225, 109] width 22 height 5
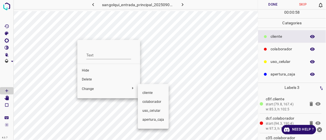
click at [153, 101] on span "colaborador" at bounding box center [153, 102] width 22 height 5
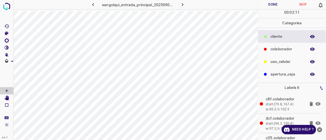
click at [96, 4] on icon "button" at bounding box center [93, 5] width 6 height 6
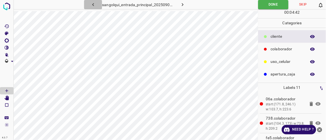
click at [96, 4] on icon "button" at bounding box center [93, 5] width 6 height 6
click at [9, 98] on icon "[Space] Edit" at bounding box center [6, 98] width 5 height 5
click at [91, 3] on icon "button" at bounding box center [93, 5] width 6 height 6
